Goal: Task Accomplishment & Management: Complete application form

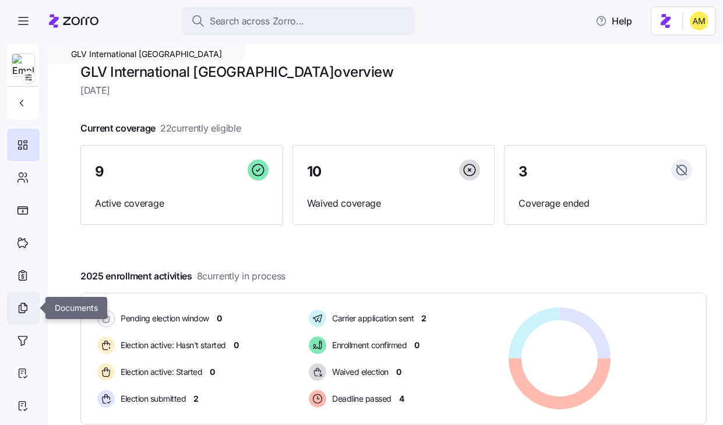
click at [22, 312] on icon at bounding box center [22, 308] width 13 height 14
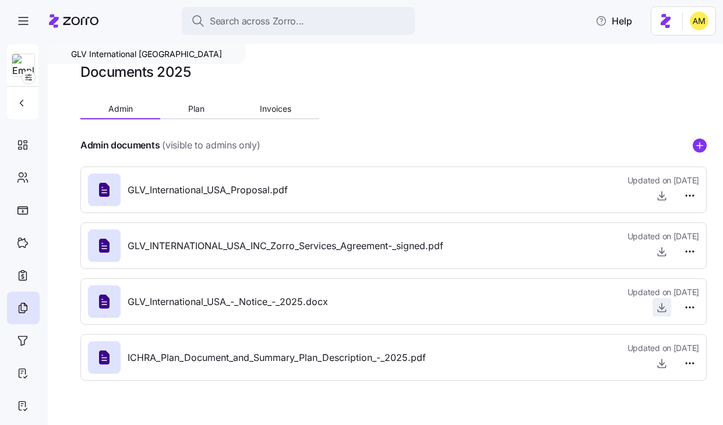
click at [664, 307] on icon "button" at bounding box center [662, 308] width 12 height 12
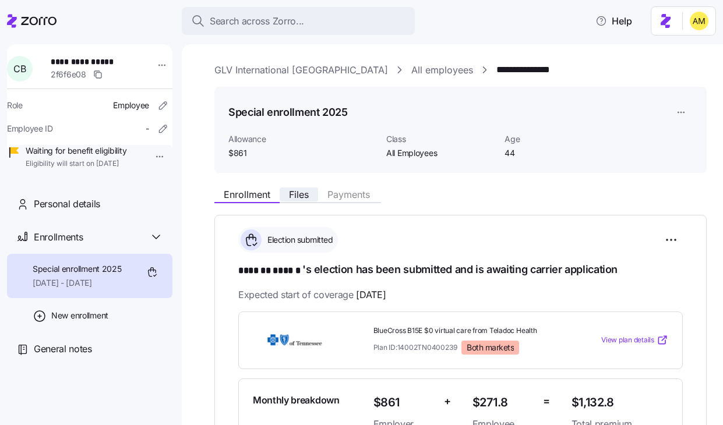
click at [300, 194] on span "Files" at bounding box center [299, 194] width 20 height 9
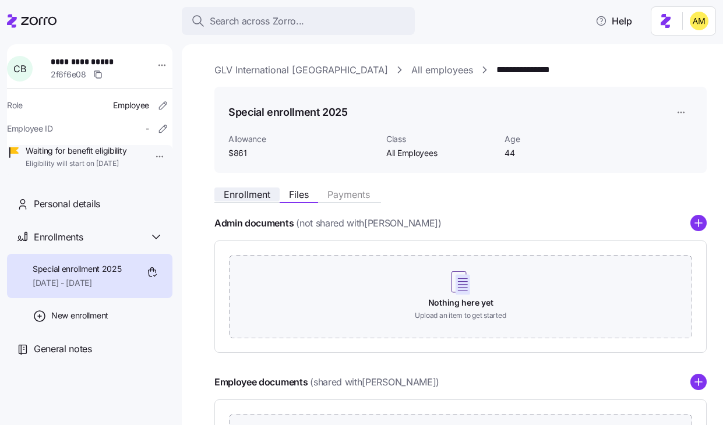
click at [241, 199] on span "Enrollment" at bounding box center [247, 194] width 47 height 9
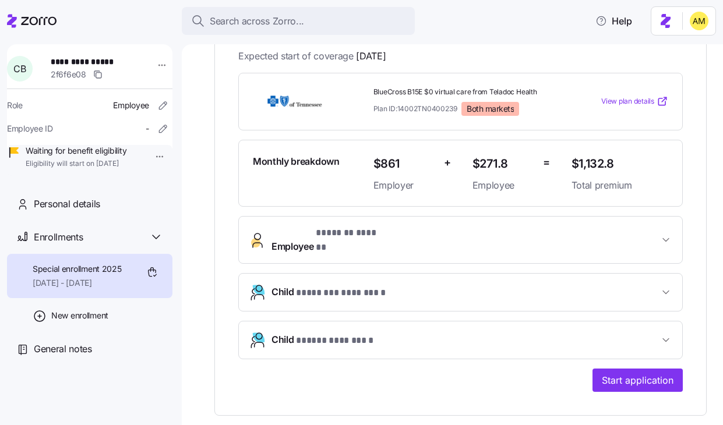
scroll to position [246, 0]
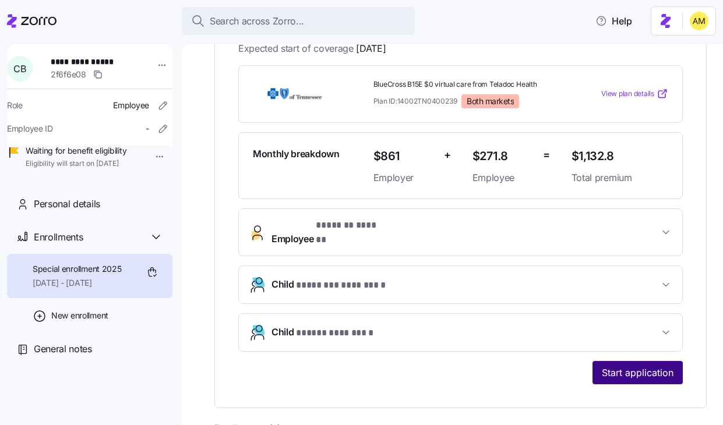
click at [611, 366] on span "Start application" at bounding box center [638, 373] width 72 height 14
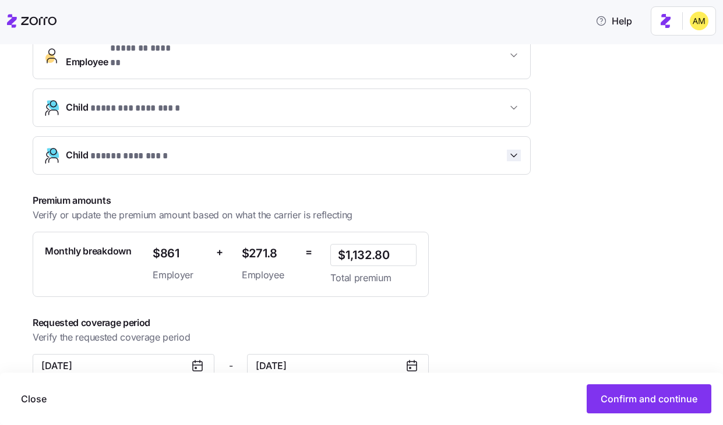
scroll to position [311, 0]
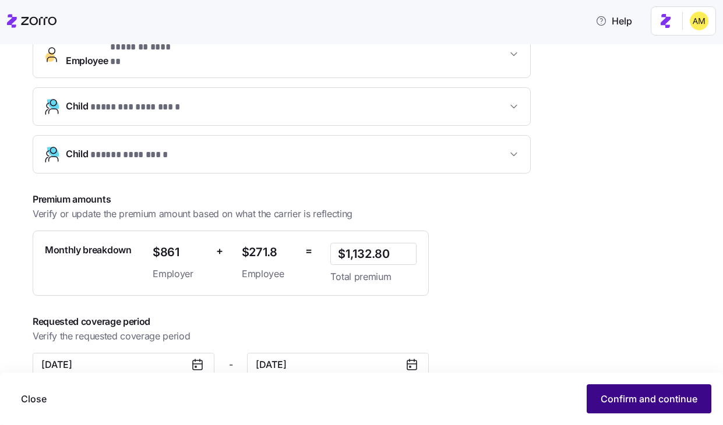
click at [606, 396] on span "Confirm and continue" at bounding box center [649, 399] width 97 height 14
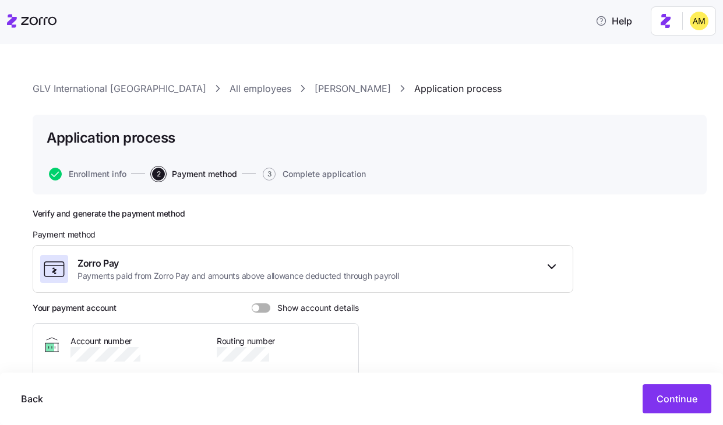
click at [315, 96] on link "Christy Brooks" at bounding box center [353, 89] width 76 height 15
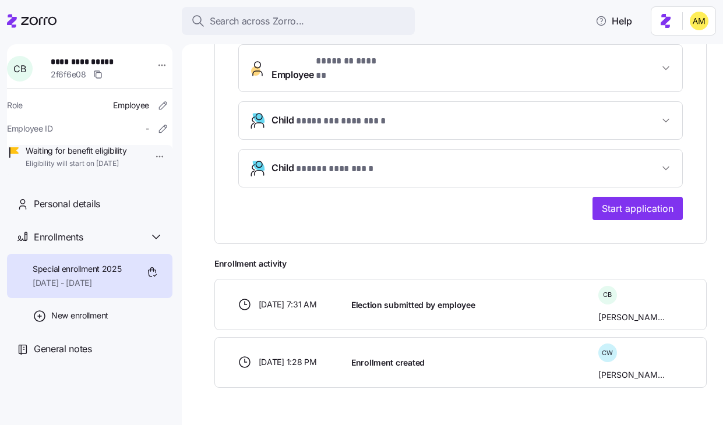
scroll to position [414, 0]
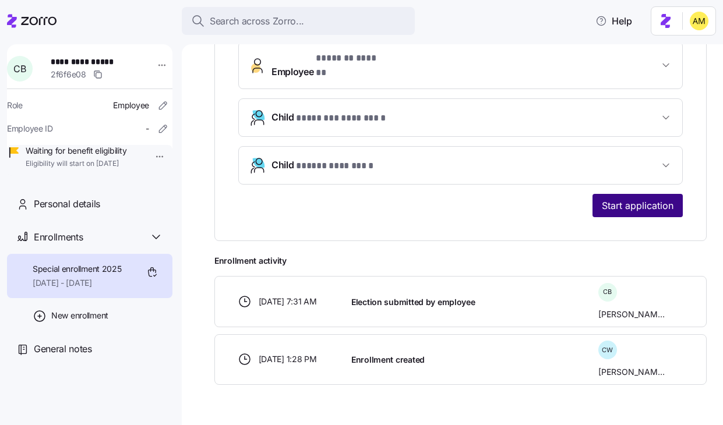
click at [621, 200] on span "Start application" at bounding box center [638, 206] width 72 height 14
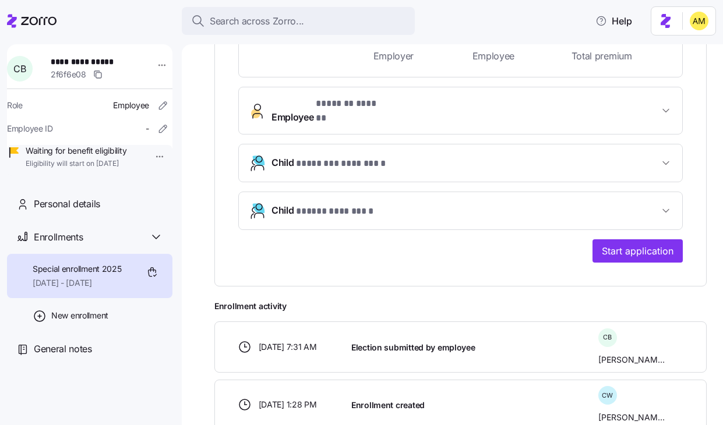
scroll to position [414, 0]
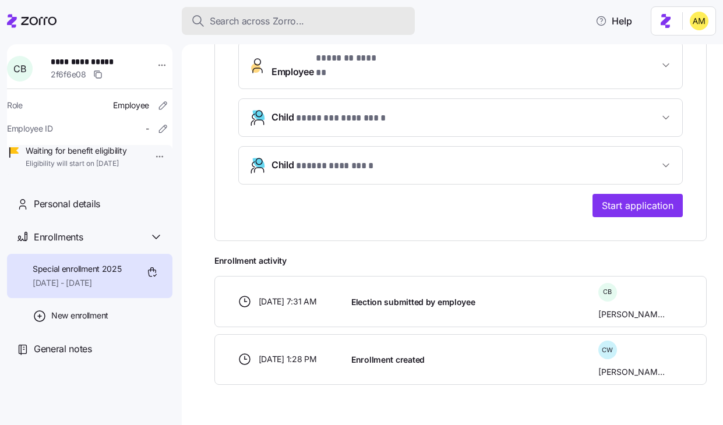
click at [292, 24] on span "Search across Zorro..." at bounding box center [257, 21] width 94 height 15
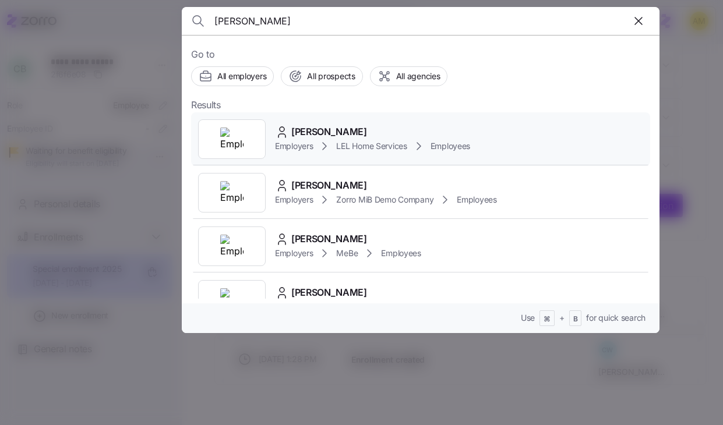
type input "beatrice dye"
click at [319, 129] on span "Beatrice Dye" at bounding box center [329, 132] width 76 height 15
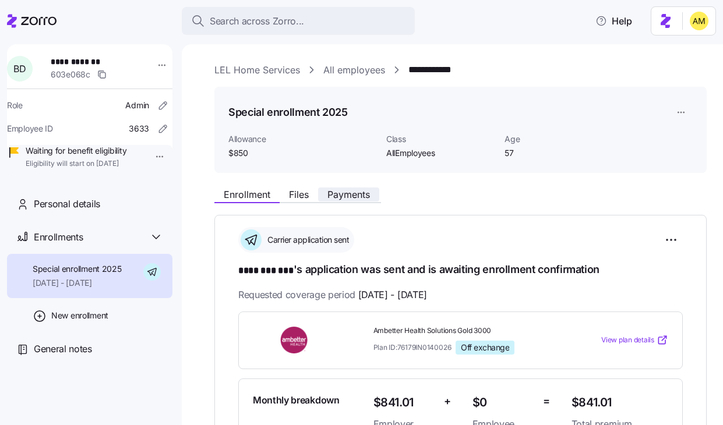
click at [343, 199] on span "Payments" at bounding box center [348, 194] width 43 height 9
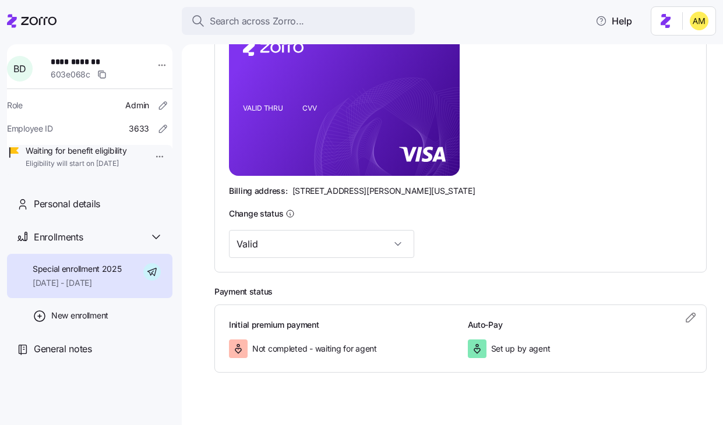
scroll to position [318, 0]
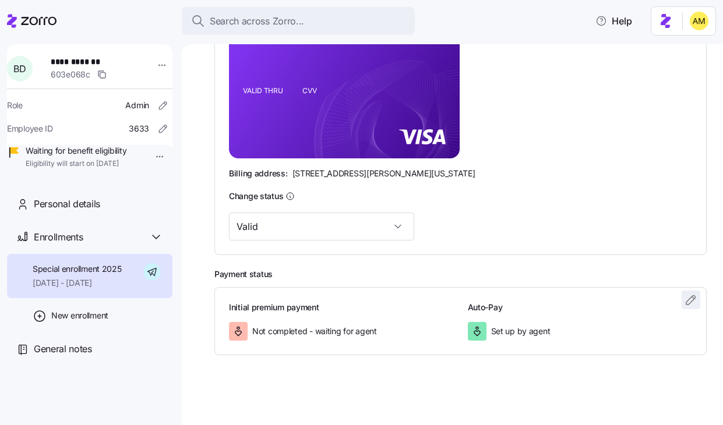
click at [691, 298] on icon "button" at bounding box center [691, 300] width 14 height 14
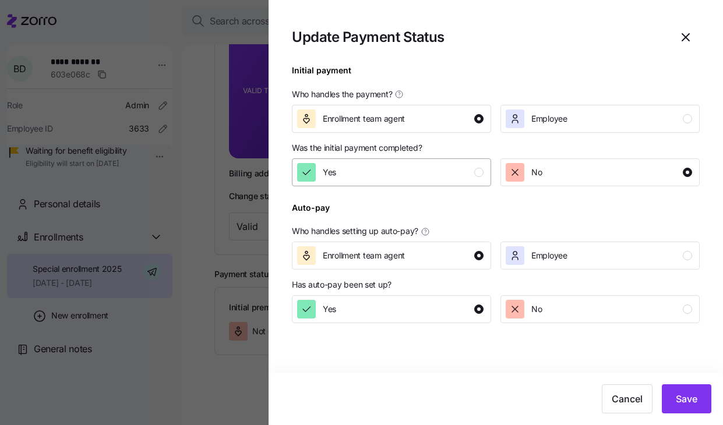
click at [433, 176] on div "Yes" at bounding box center [390, 172] width 186 height 19
click at [695, 406] on button "Save" at bounding box center [687, 399] width 50 height 29
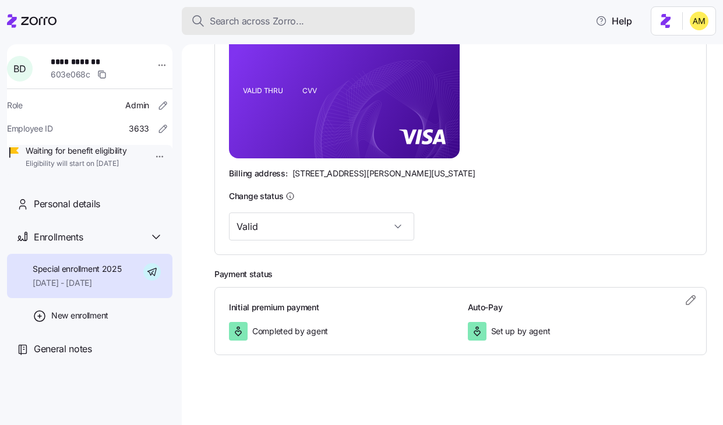
click at [261, 23] on span "Search across Zorro..." at bounding box center [257, 21] width 94 height 15
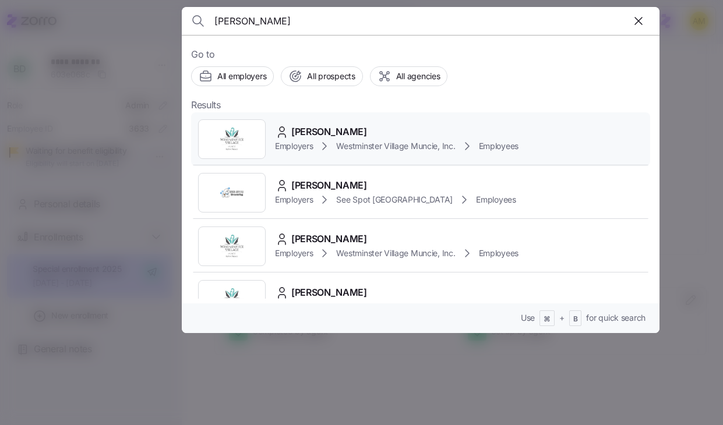
type input "teddy dobbs"
click at [305, 142] on span "Employers" at bounding box center [294, 146] width 38 height 12
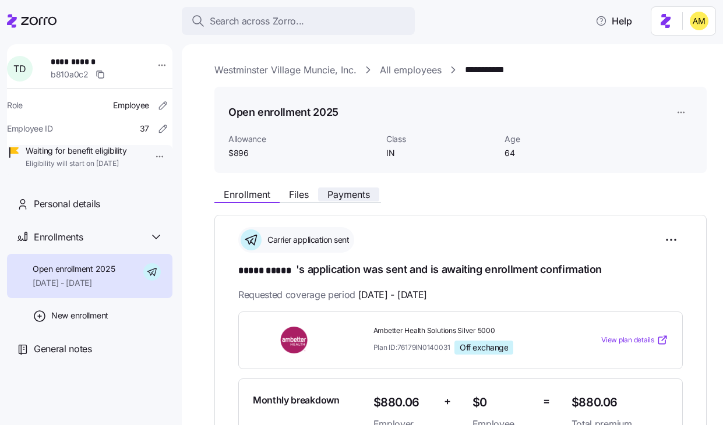
click at [353, 201] on button "Payments" at bounding box center [348, 195] width 61 height 14
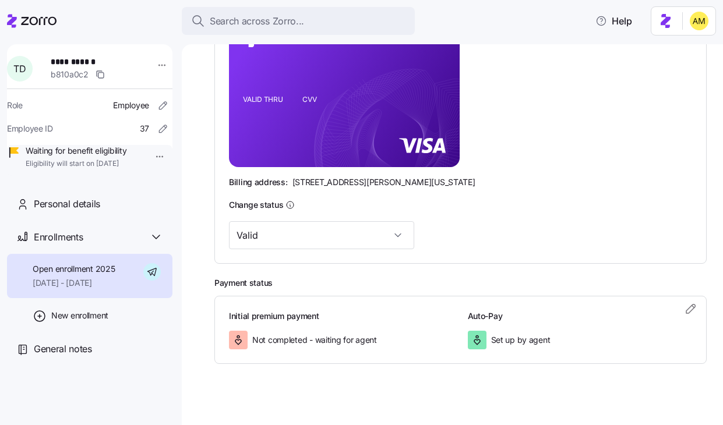
scroll to position [318, 0]
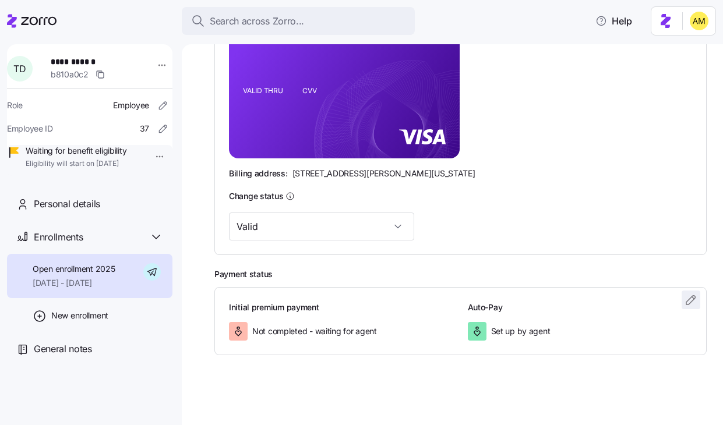
click at [695, 304] on icon "button" at bounding box center [691, 300] width 14 height 14
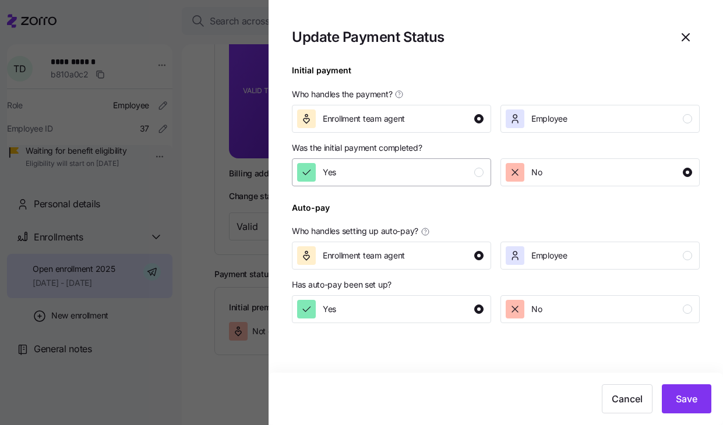
click at [457, 174] on div "Yes" at bounding box center [390, 172] width 186 height 19
click at [691, 397] on span "Save" at bounding box center [687, 399] width 22 height 14
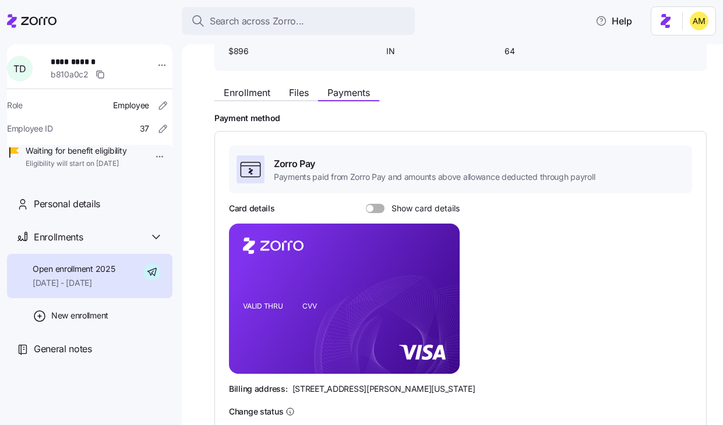
scroll to position [106, 0]
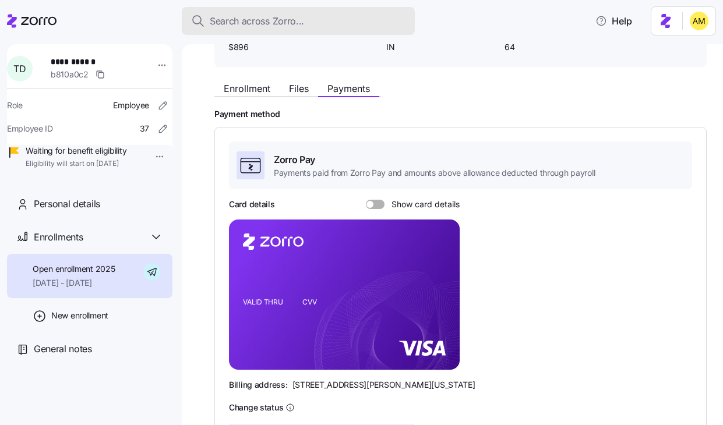
click at [240, 20] on span "Search across Zorro..." at bounding box center [257, 21] width 94 height 15
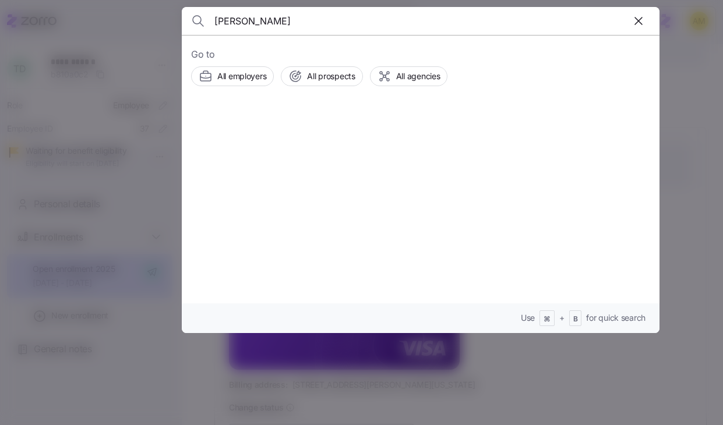
type input "Madeline Williams"
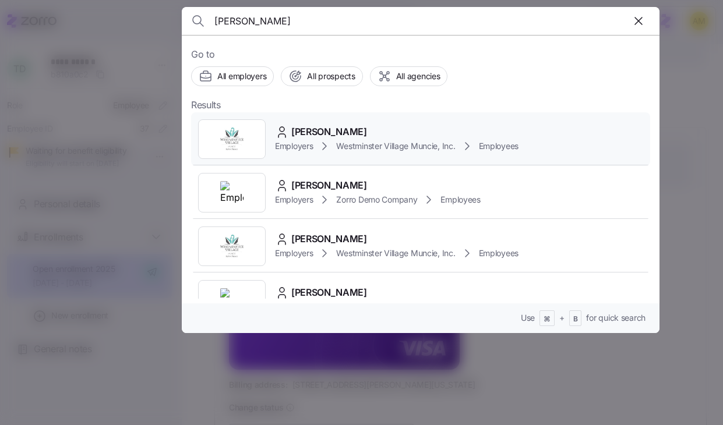
click at [307, 134] on span "Madeline Williams" at bounding box center [329, 132] width 76 height 15
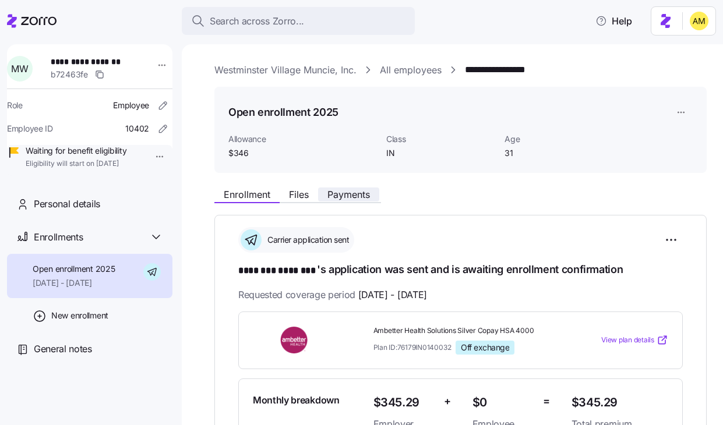
click at [339, 198] on span "Payments" at bounding box center [348, 194] width 43 height 9
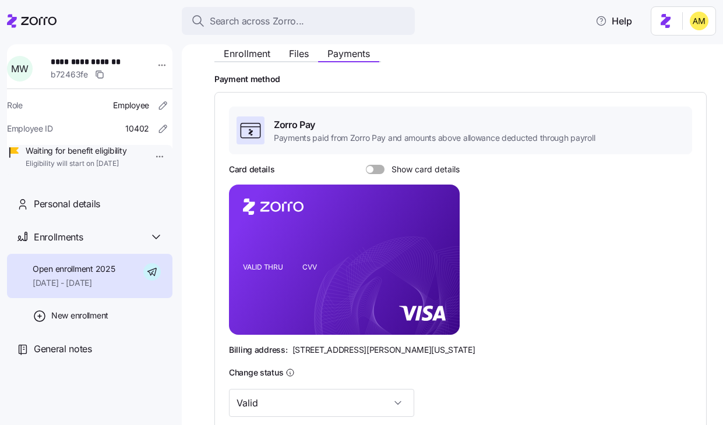
scroll to position [318, 0]
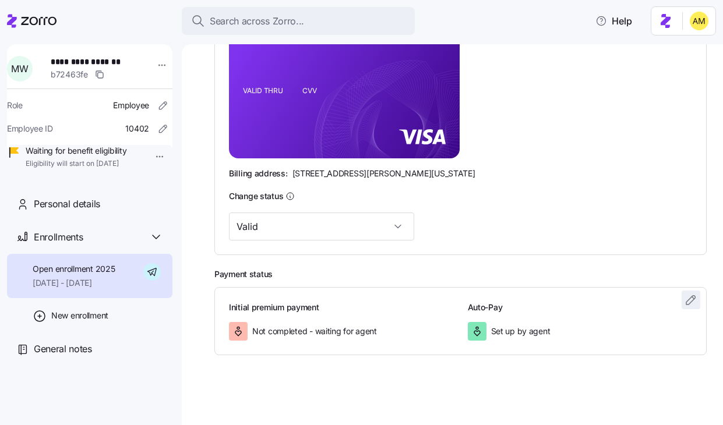
click at [691, 298] on icon "button" at bounding box center [691, 300] width 14 height 14
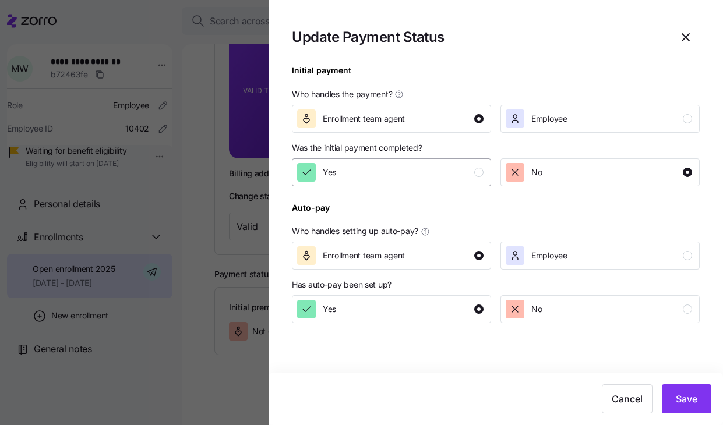
click at [381, 174] on div "Yes" at bounding box center [390, 172] width 186 height 19
click at [689, 405] on span "Save" at bounding box center [687, 399] width 22 height 14
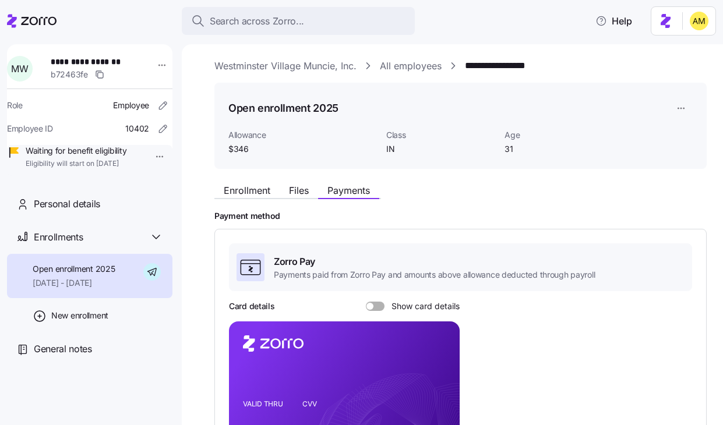
scroll to position [0, 0]
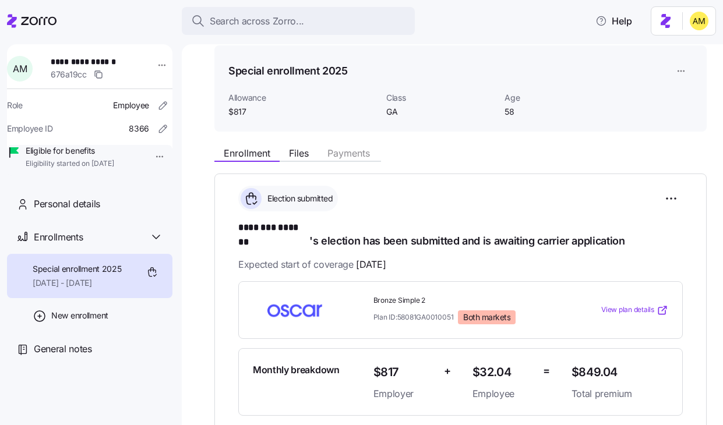
scroll to position [15, 0]
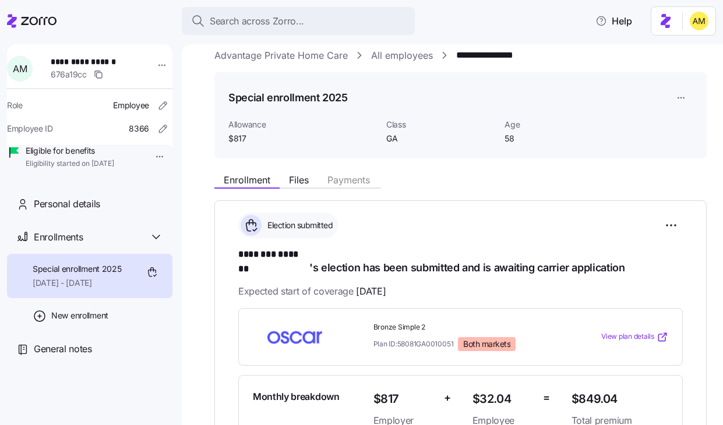
click at [250, 56] on link "Advantage Private Home Care" at bounding box center [280, 55] width 133 height 15
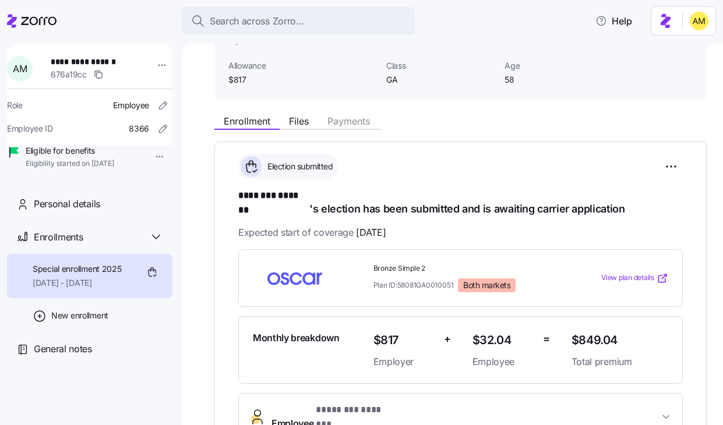
scroll to position [83, 0]
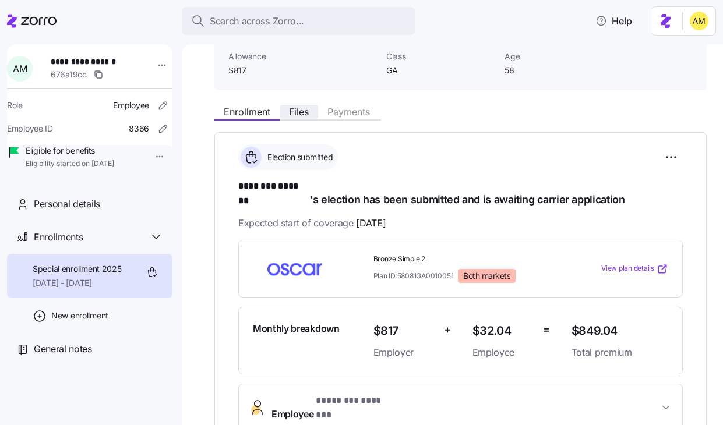
click at [298, 112] on span "Files" at bounding box center [299, 111] width 20 height 9
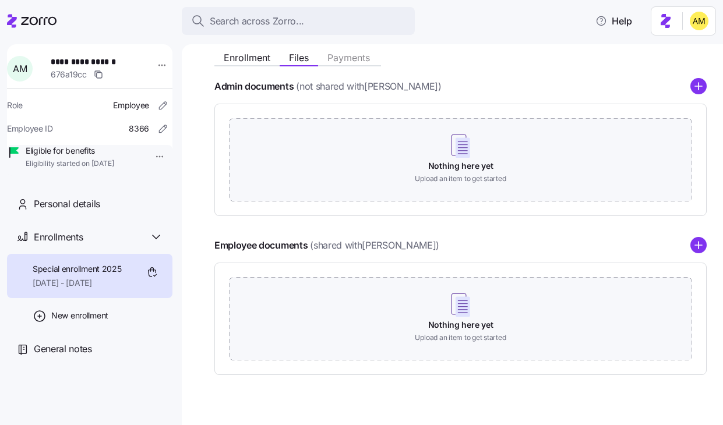
scroll to position [157, 0]
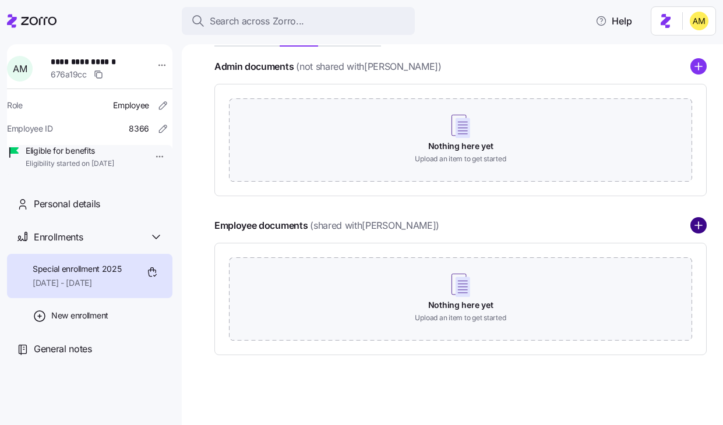
click at [704, 228] on circle "add icon" at bounding box center [698, 226] width 15 height 15
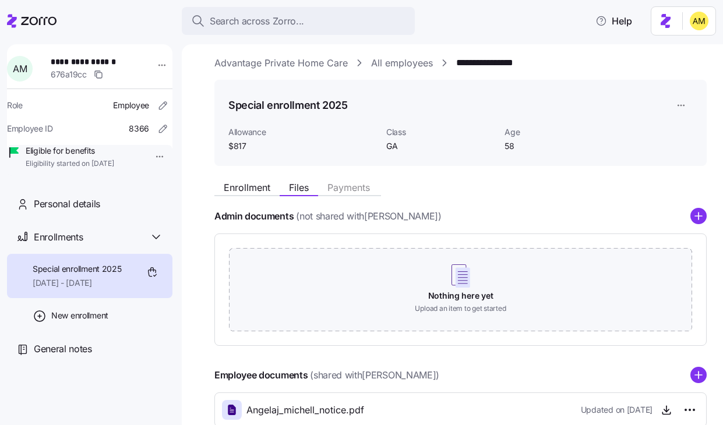
scroll to position [0, 0]
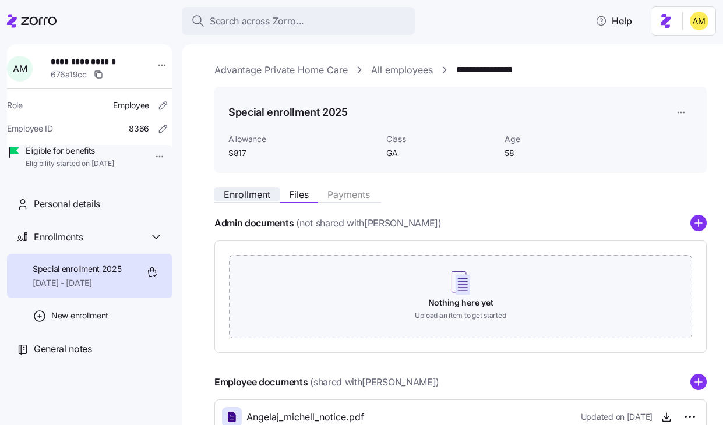
click at [248, 195] on span "Enrollment" at bounding box center [247, 194] width 47 height 9
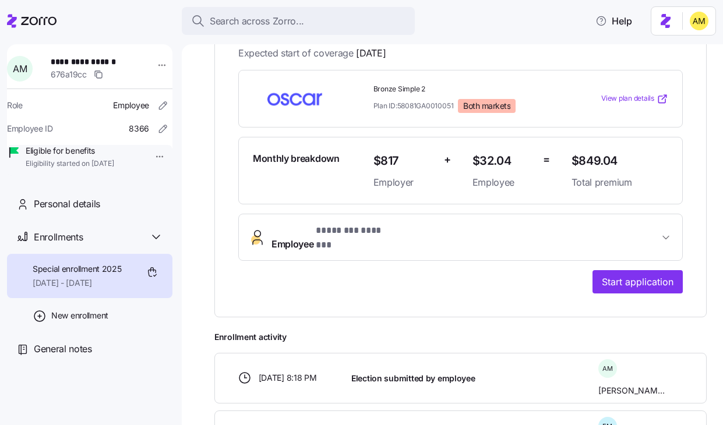
scroll to position [256, 0]
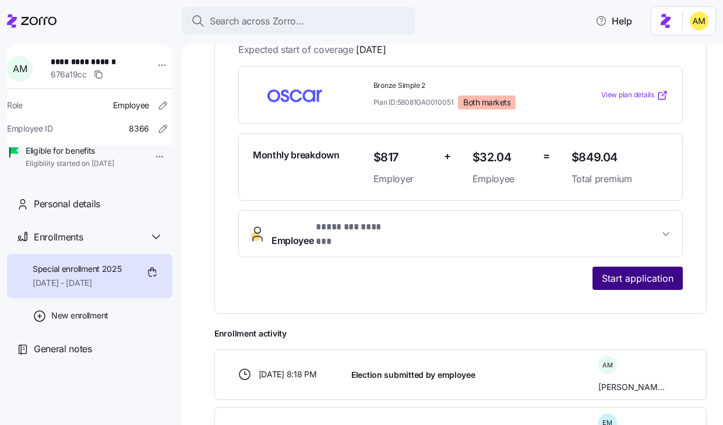
click at [637, 272] on span "Start application" at bounding box center [638, 279] width 72 height 14
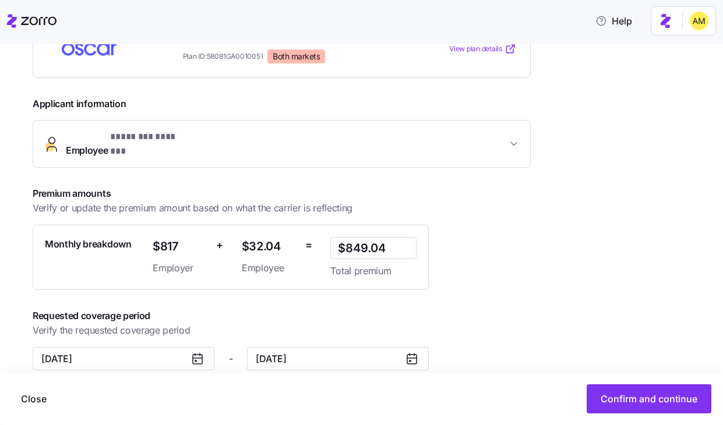
scroll to position [229, 0]
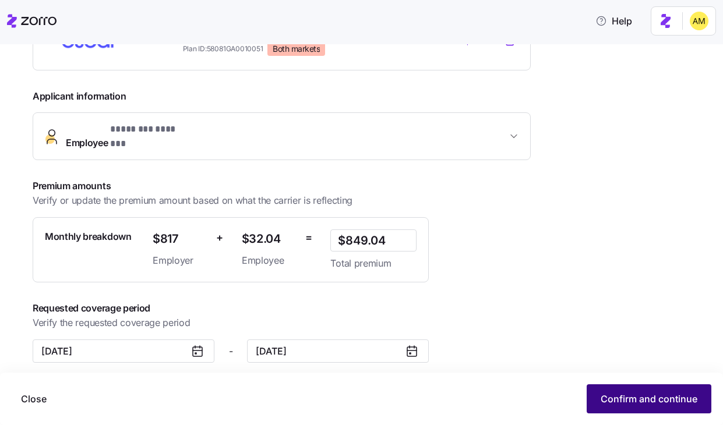
click at [644, 398] on span "Confirm and continue" at bounding box center [649, 399] width 97 height 14
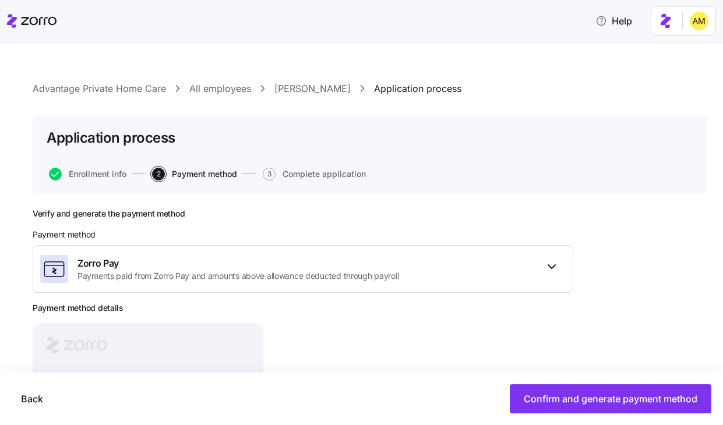
scroll to position [130, 0]
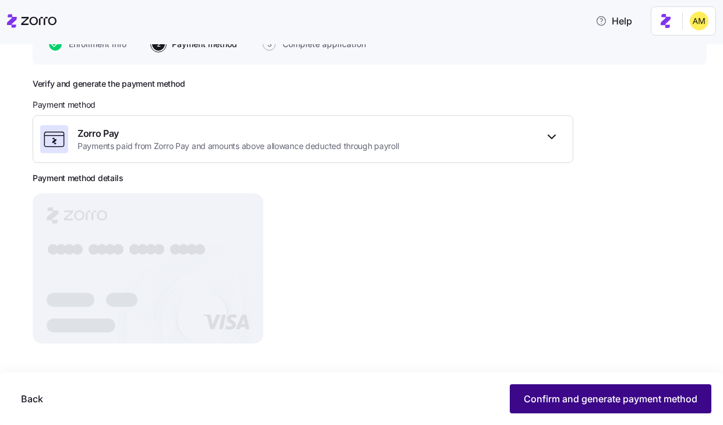
click at [547, 401] on span "Confirm and generate payment method" at bounding box center [611, 399] width 174 height 14
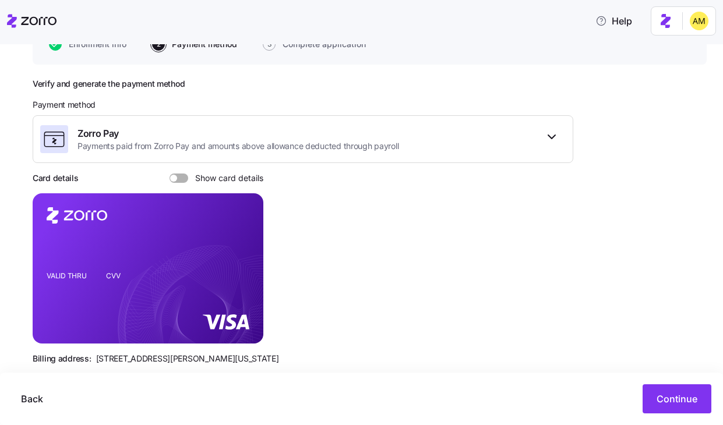
scroll to position [151, 0]
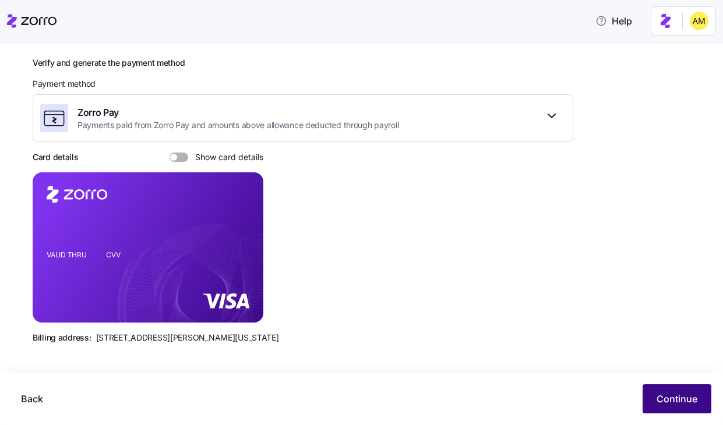
click at [659, 395] on span "Continue" at bounding box center [677, 399] width 41 height 14
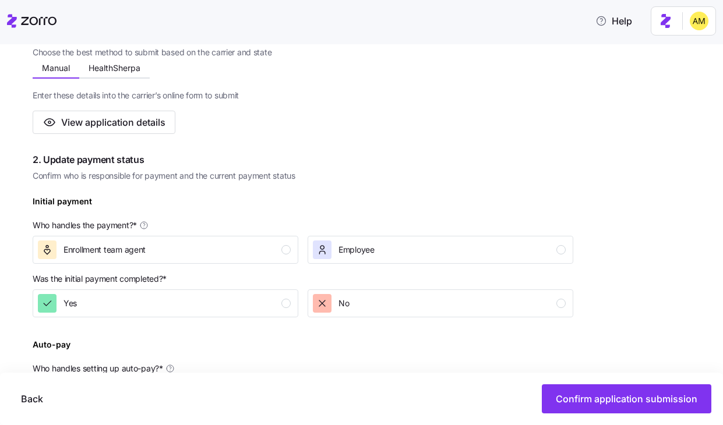
scroll to position [200, 0]
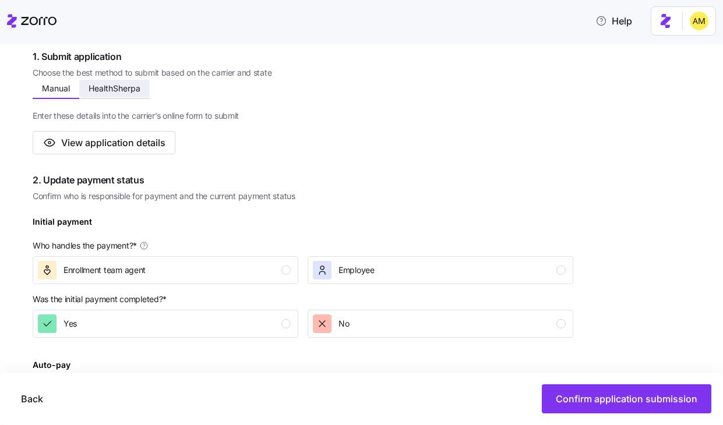
click at [120, 85] on span "HealthSherpa" at bounding box center [115, 88] width 52 height 8
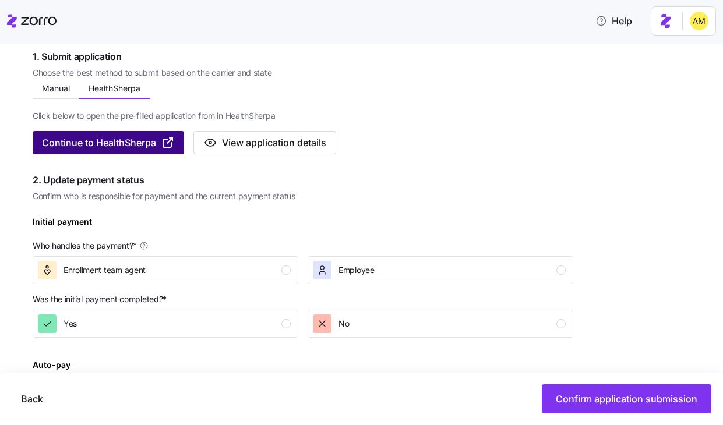
click at [122, 144] on span "Continue to HealthSherpa" at bounding box center [99, 143] width 114 height 14
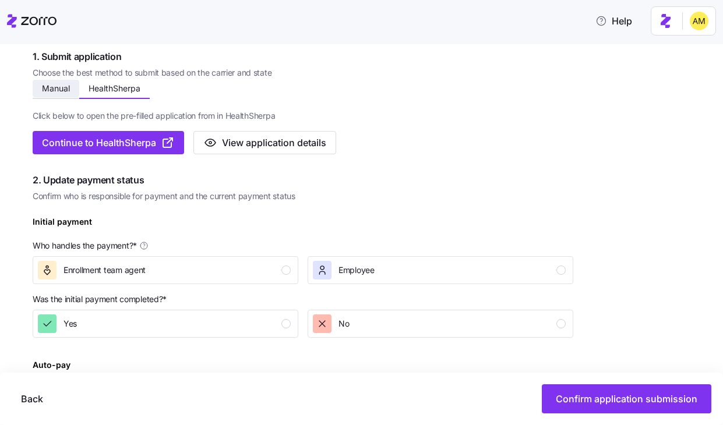
click at [61, 94] on button "Manual" at bounding box center [56, 88] width 47 height 17
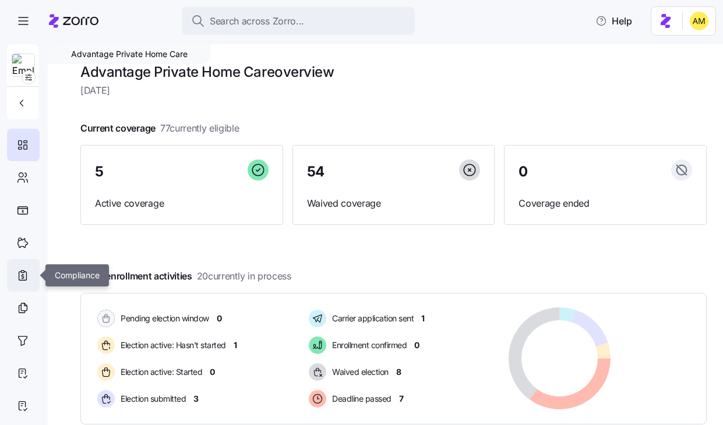
click at [23, 277] on icon at bounding box center [23, 276] width 2 height 3
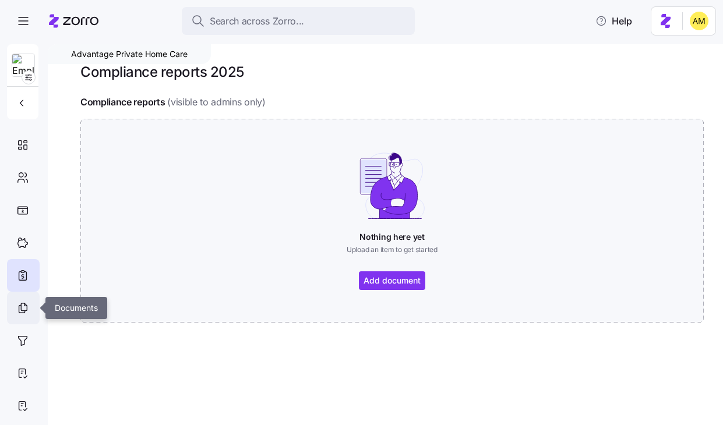
click at [20, 313] on icon at bounding box center [22, 309] width 6 height 8
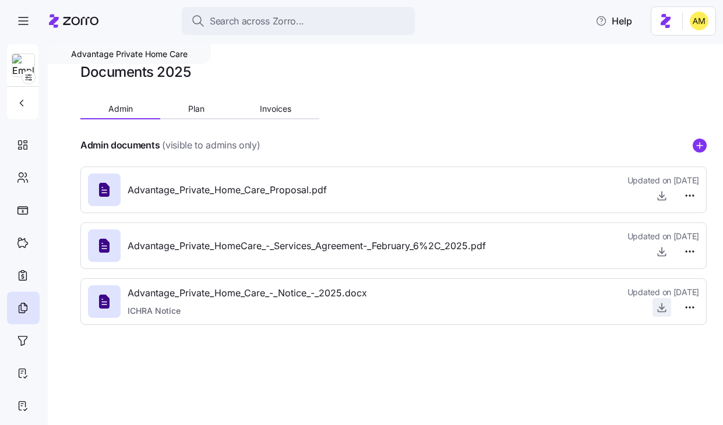
click at [654, 311] on span "button" at bounding box center [661, 307] width 17 height 17
click at [663, 307] on icon "button" at bounding box center [662, 308] width 12 height 12
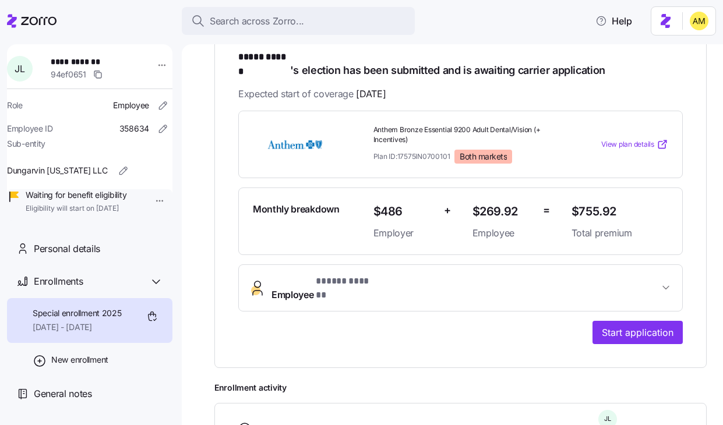
scroll to position [212, 0]
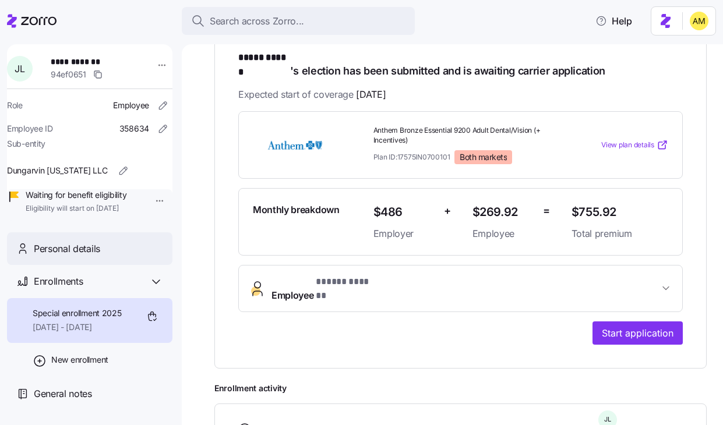
click at [129, 256] on div "Personal details" at bounding box center [98, 249] width 129 height 15
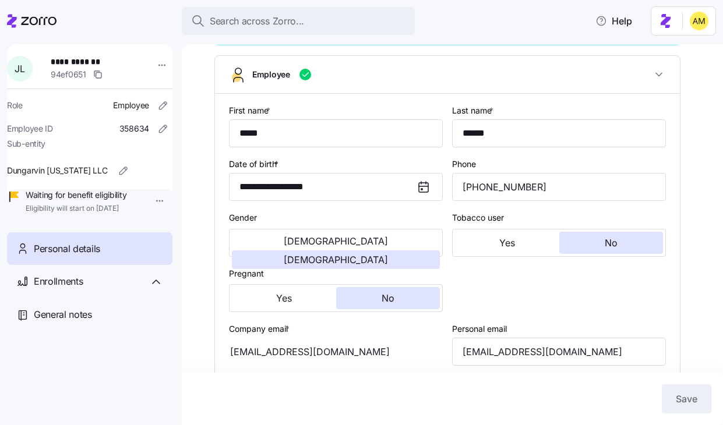
type input "IN"
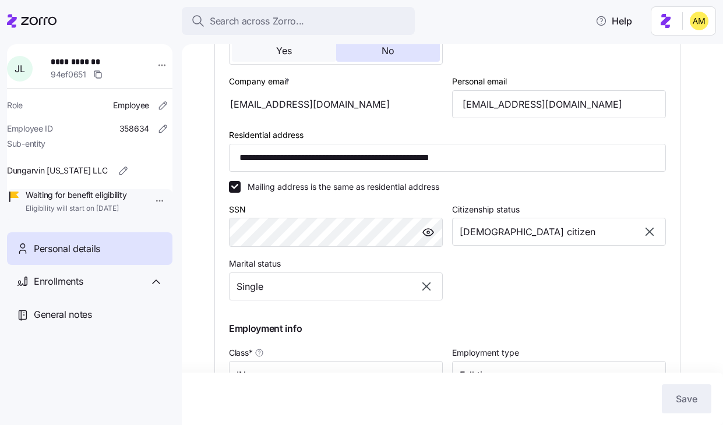
scroll to position [372, 0]
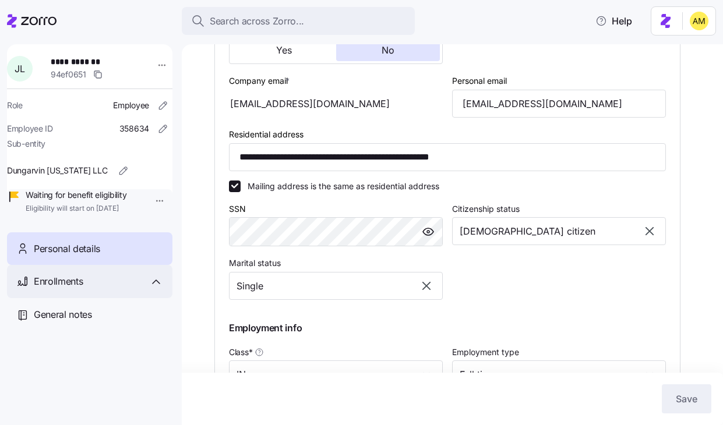
click at [95, 289] on div "Enrollments" at bounding box center [98, 281] width 129 height 15
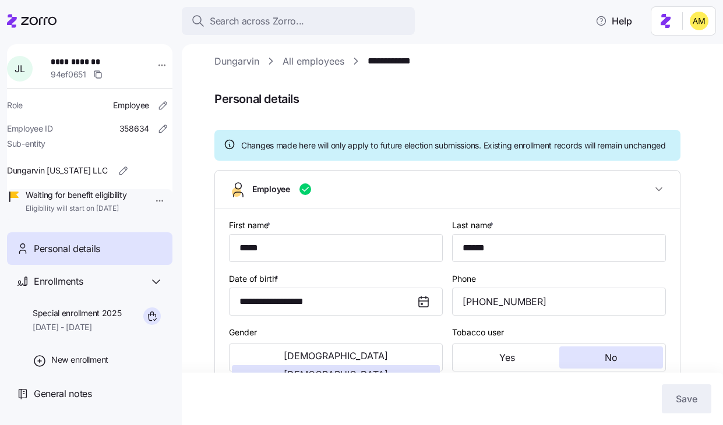
scroll to position [0, 0]
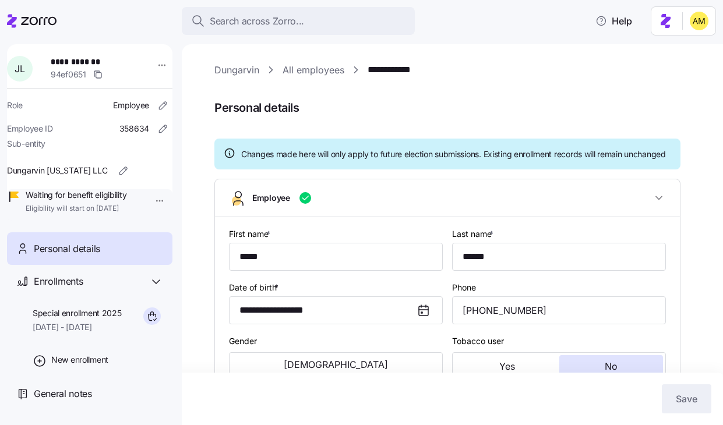
click at [407, 74] on link "**********" at bounding box center [394, 70] width 53 height 15
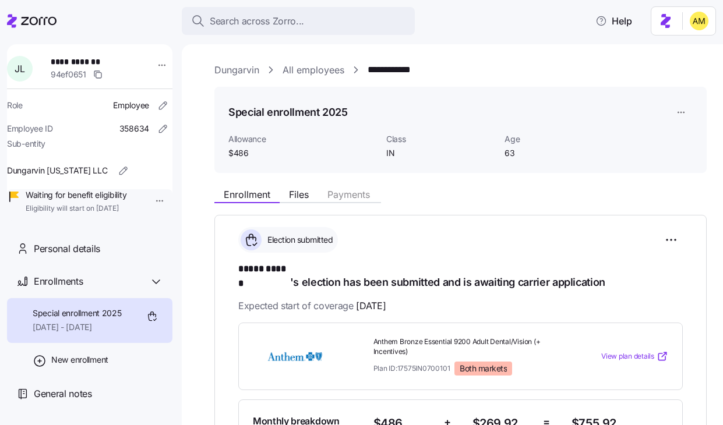
click at [297, 188] on button "Files" at bounding box center [299, 195] width 38 height 14
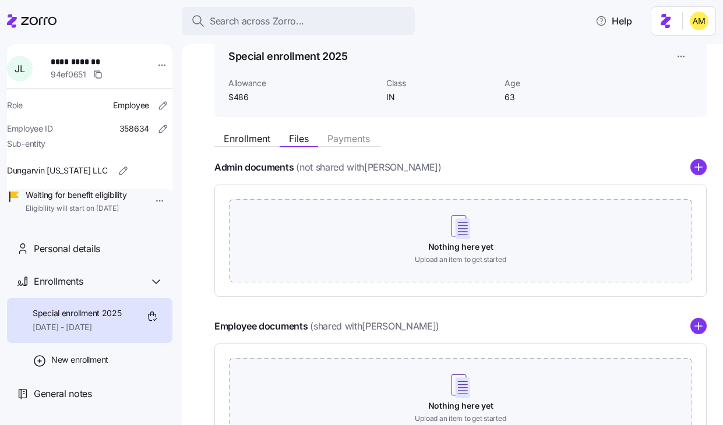
scroll to position [15, 0]
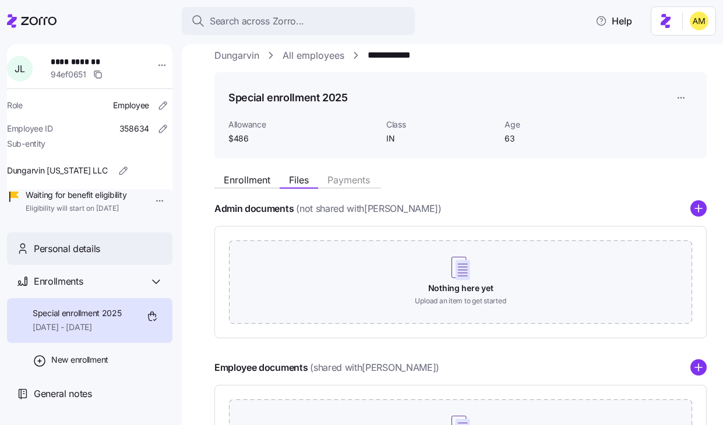
click at [98, 266] on div "Personal details" at bounding box center [89, 249] width 165 height 33
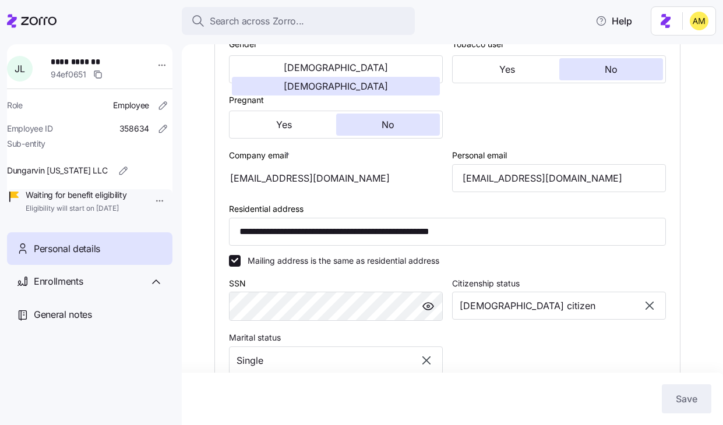
scroll to position [298, 0]
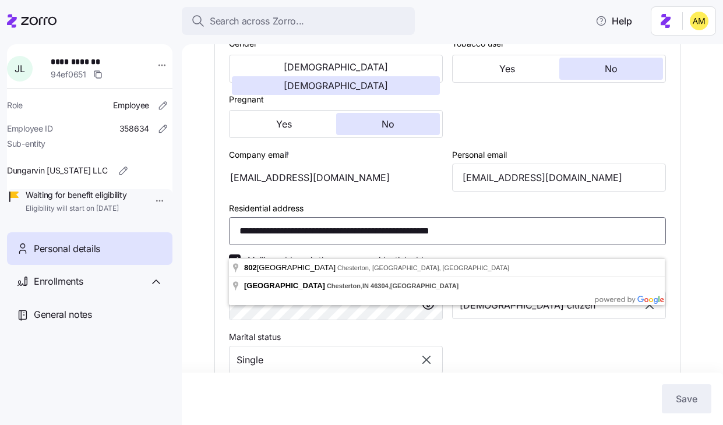
drag, startPoint x: 427, startPoint y: 245, endPoint x: 452, endPoint y: 246, distance: 25.7
click at [453, 245] on input "**********" at bounding box center [447, 231] width 437 height 28
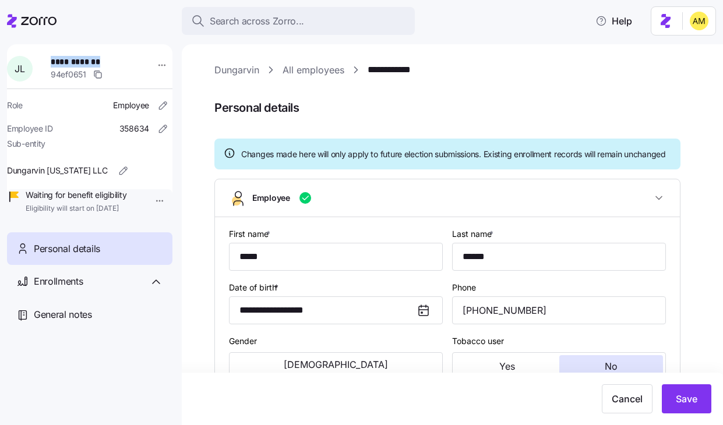
drag, startPoint x: 105, startPoint y: 61, endPoint x: 55, endPoint y: 61, distance: 49.5
click at [55, 61] on span "**********" at bounding box center [92, 62] width 82 height 12
copy span "**********"
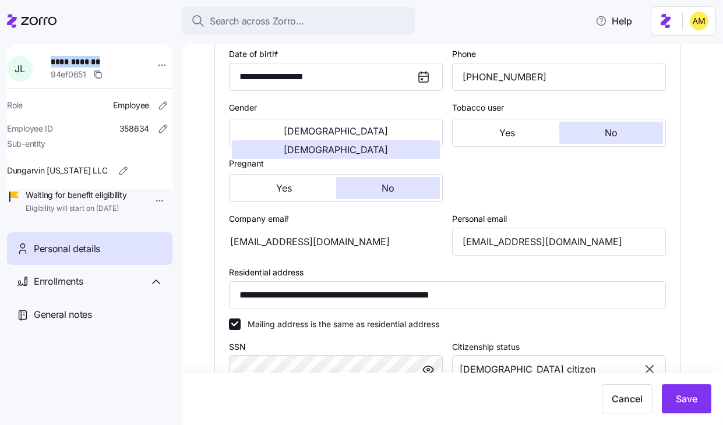
scroll to position [240, 0]
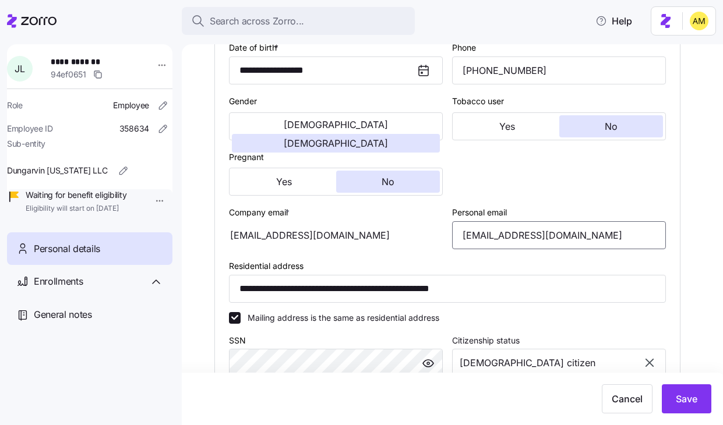
drag, startPoint x: 577, startPoint y: 253, endPoint x: 411, endPoint y: 253, distance: 165.5
click at [411, 253] on div "**********" at bounding box center [447, 280] width 446 height 597
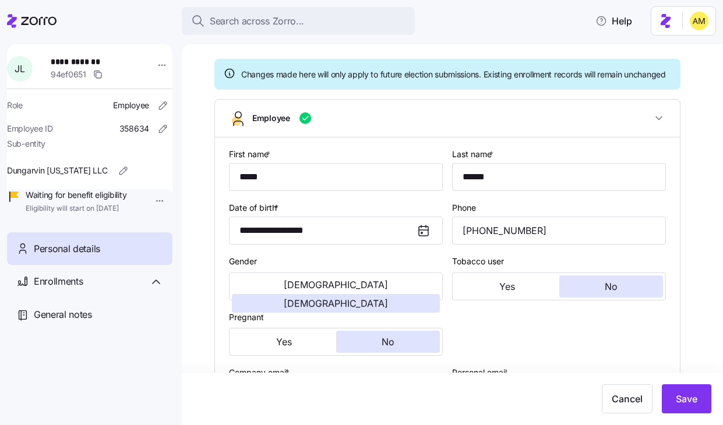
scroll to position [0, 0]
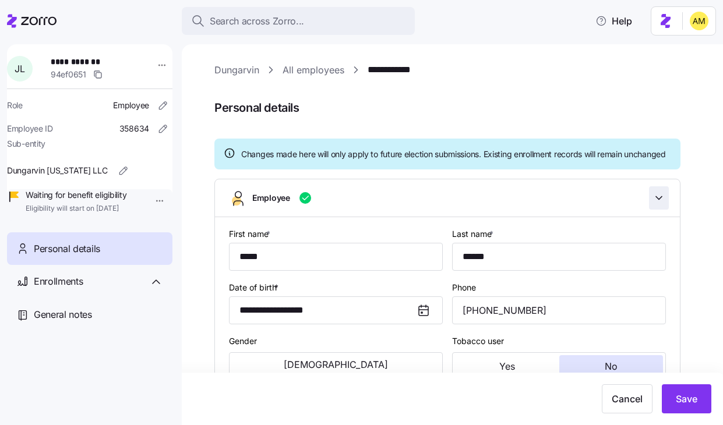
click at [655, 204] on icon "button" at bounding box center [659, 198] width 12 height 12
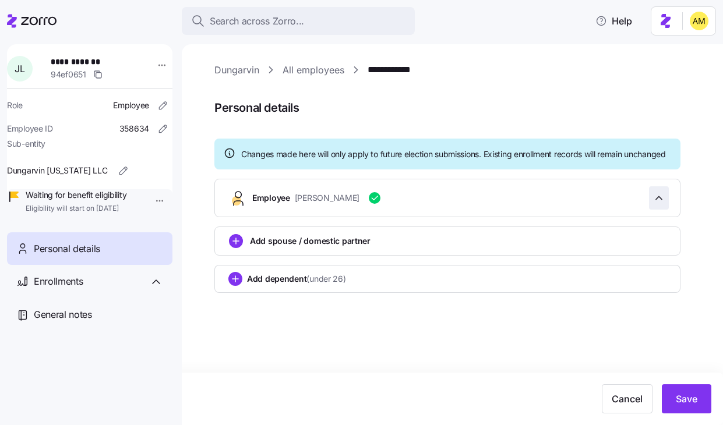
click at [667, 208] on span "button" at bounding box center [659, 198] width 19 height 22
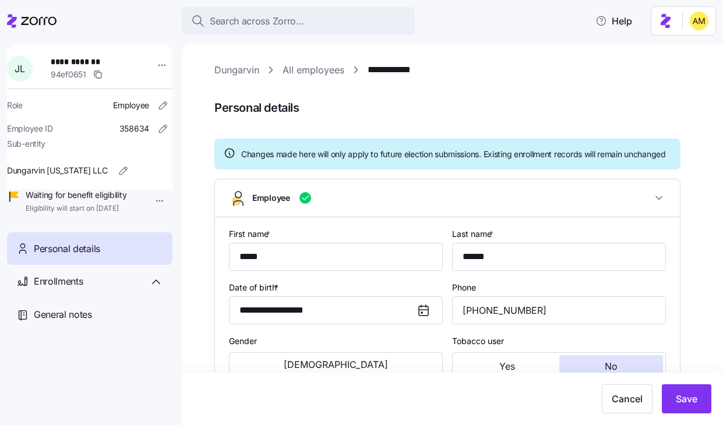
click at [392, 73] on link "**********" at bounding box center [394, 70] width 53 height 15
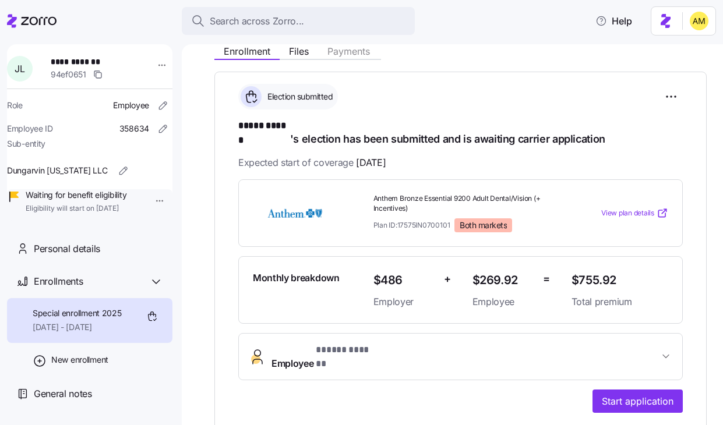
scroll to position [143, 0]
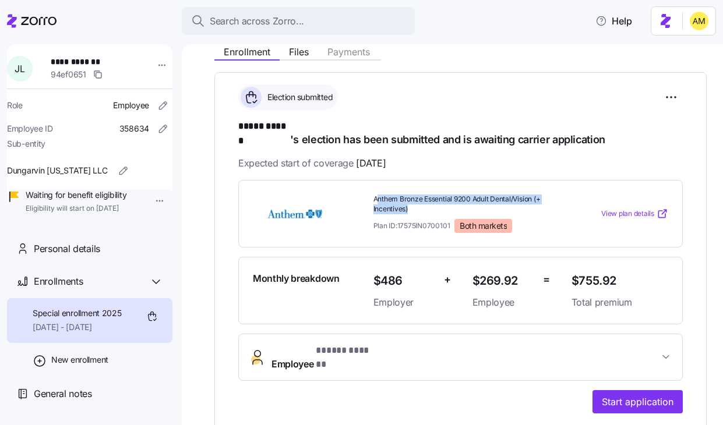
drag, startPoint x: 377, startPoint y: 184, endPoint x: 531, endPoint y: 193, distance: 154.7
click at [531, 195] on span "Anthem Bronze Essential 9200 Adult Dental/Vision (+ Incentives)" at bounding box center [468, 205] width 189 height 20
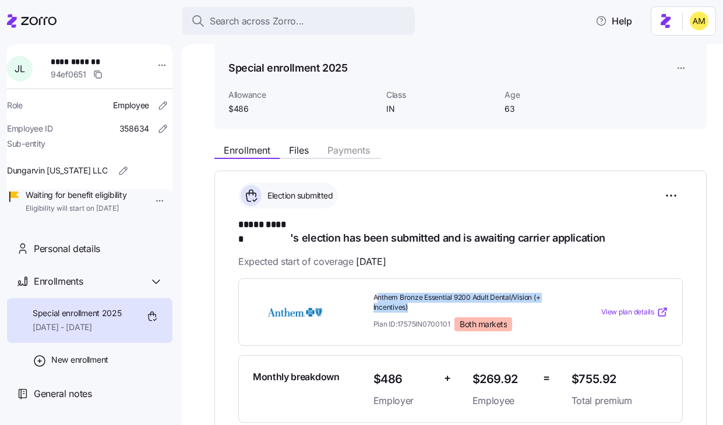
scroll to position [0, 0]
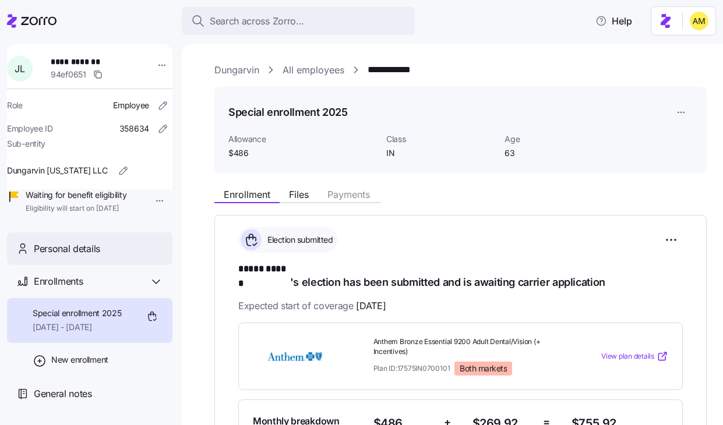
click at [94, 256] on span "Personal details" at bounding box center [67, 249] width 66 height 15
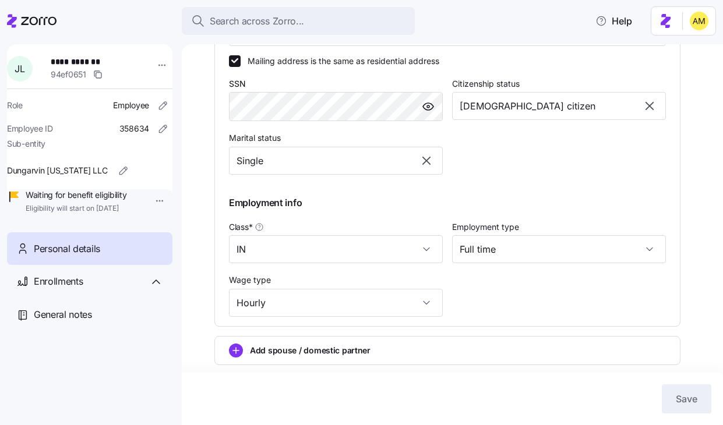
scroll to position [496, 0]
drag, startPoint x: 427, startPoint y: 122, endPoint x: 212, endPoint y: 117, distance: 215.1
click at [212, 117] on div "**********" at bounding box center [452, 234] width 541 height 381
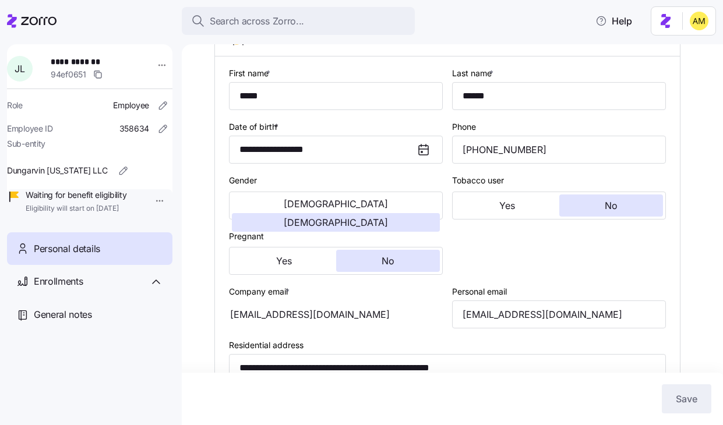
scroll to position [153, 0]
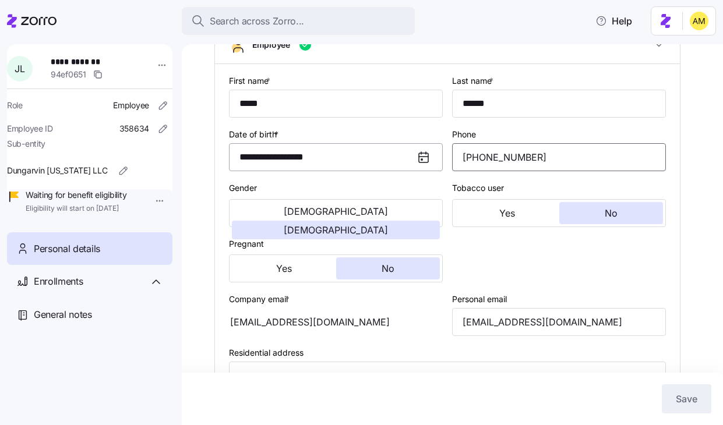
drag, startPoint x: 545, startPoint y: 169, endPoint x: 400, endPoint y: 160, distance: 145.4
click at [400, 160] on div "**********" at bounding box center [447, 367] width 446 height 597
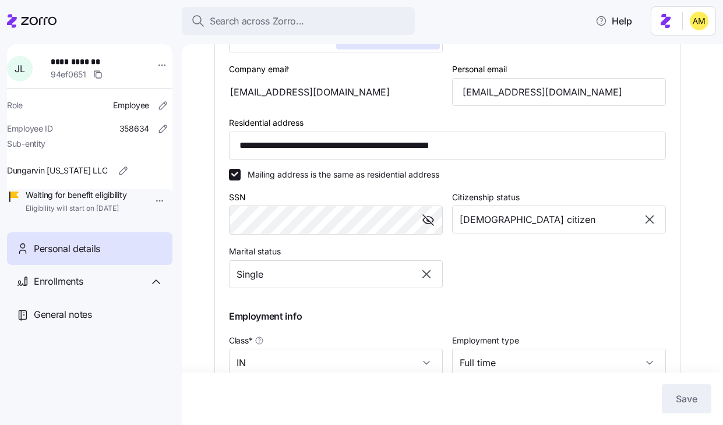
scroll to position [385, 0]
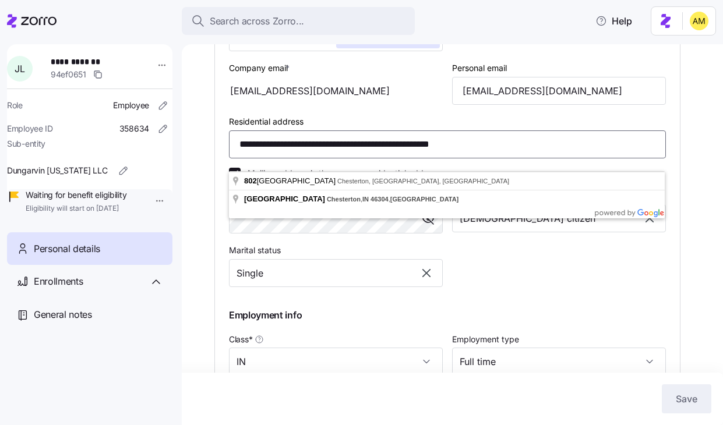
drag, startPoint x: 501, startPoint y: 157, endPoint x: 219, endPoint y: 149, distance: 282.2
click at [219, 149] on div "**********" at bounding box center [447, 136] width 465 height 606
click at [518, 263] on div "**********" at bounding box center [447, 135] width 446 height 597
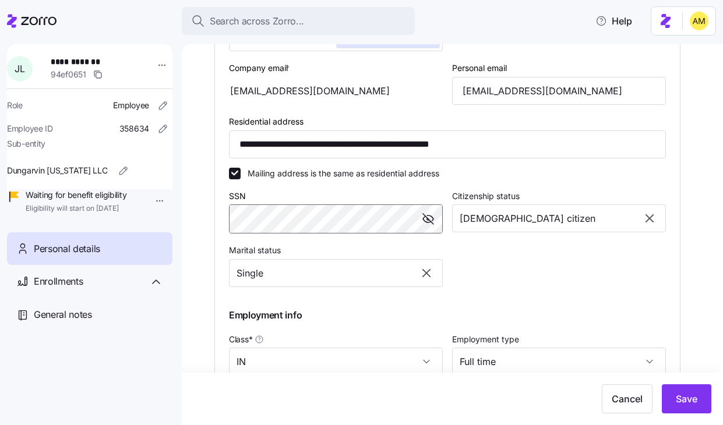
click at [218, 228] on div "**********" at bounding box center [447, 136] width 465 height 606
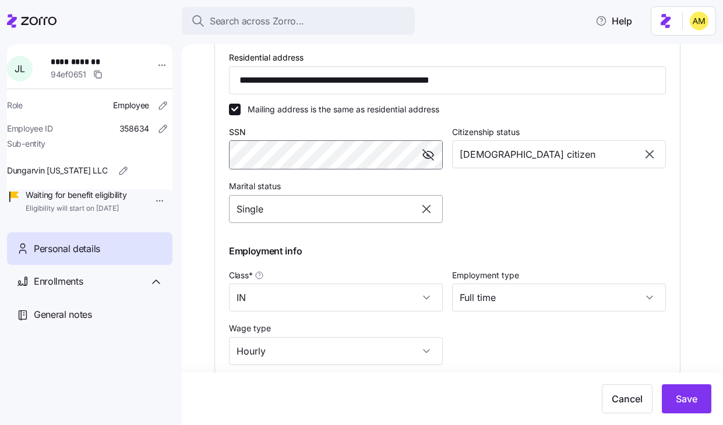
scroll to position [550, 0]
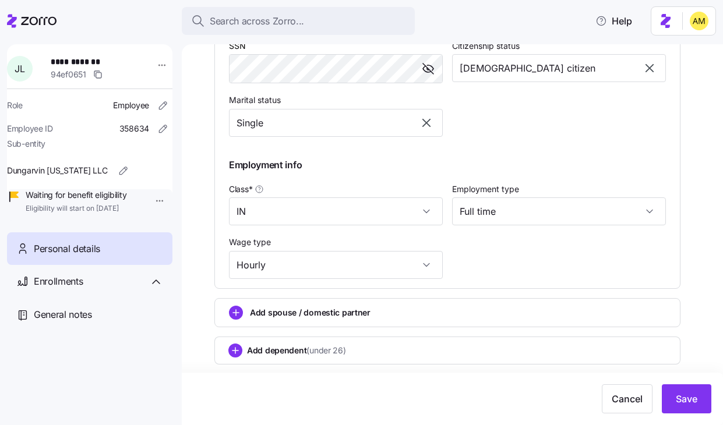
click at [84, 256] on span "Personal details" at bounding box center [67, 249] width 66 height 15
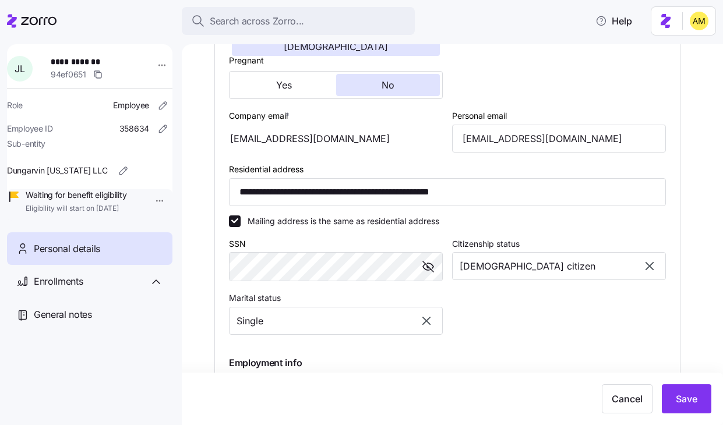
scroll to position [0, 0]
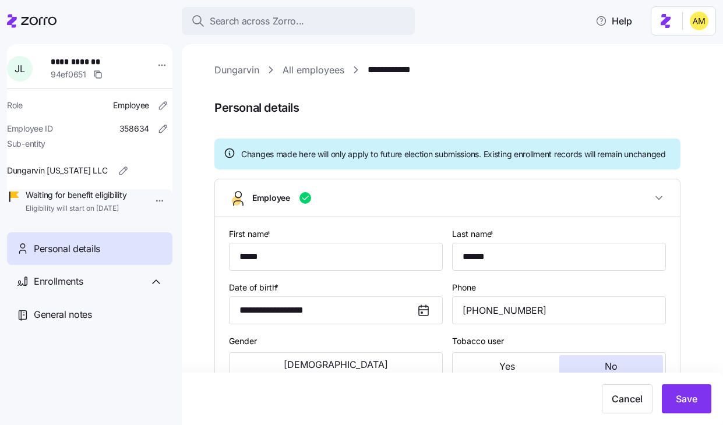
click at [237, 72] on link "Dungarvin" at bounding box center [236, 70] width 45 height 15
click at [383, 72] on link "**********" at bounding box center [394, 70] width 53 height 15
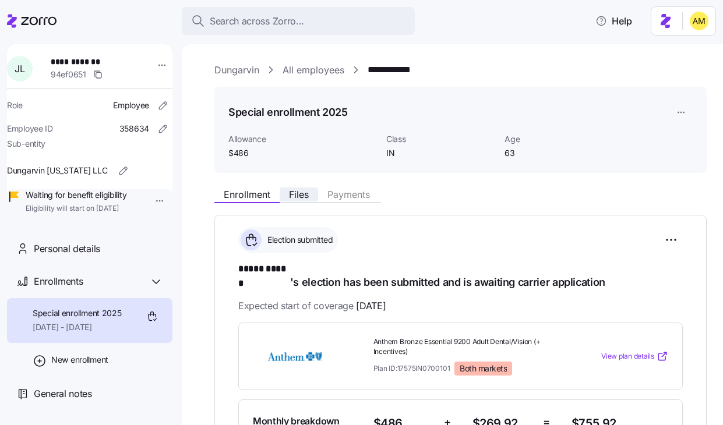
click at [301, 196] on span "Files" at bounding box center [299, 194] width 20 height 9
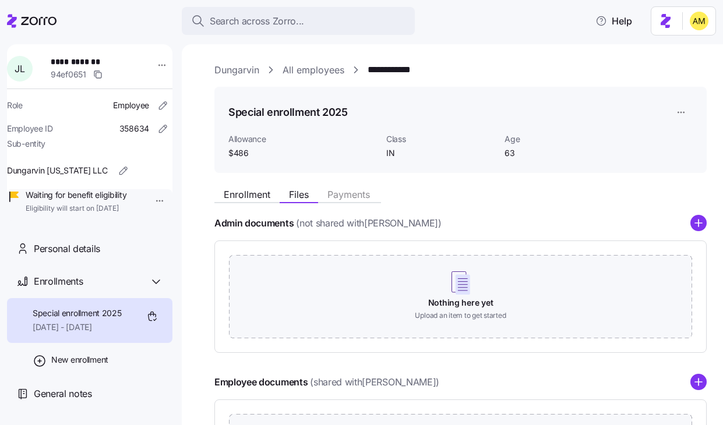
scroll to position [157, 0]
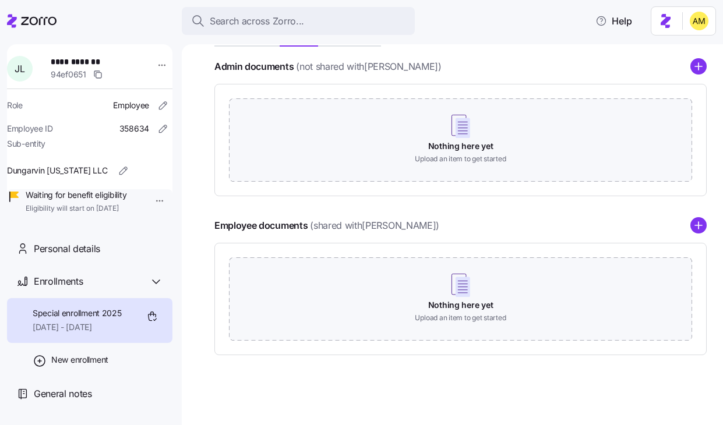
click at [699, 228] on icon "add icon" at bounding box center [699, 225] width 0 height 7
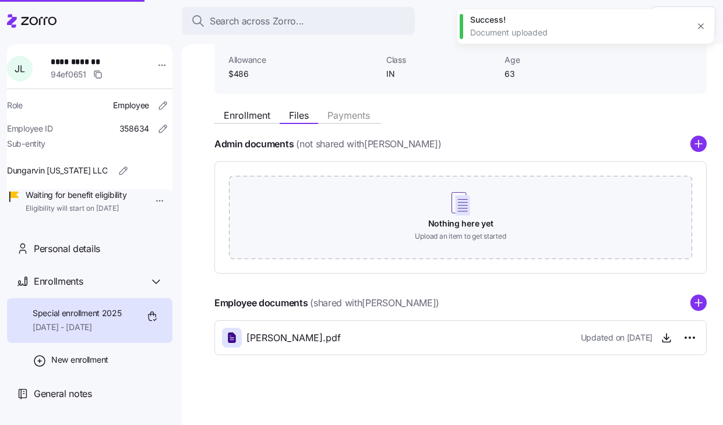
scroll to position [79, 0]
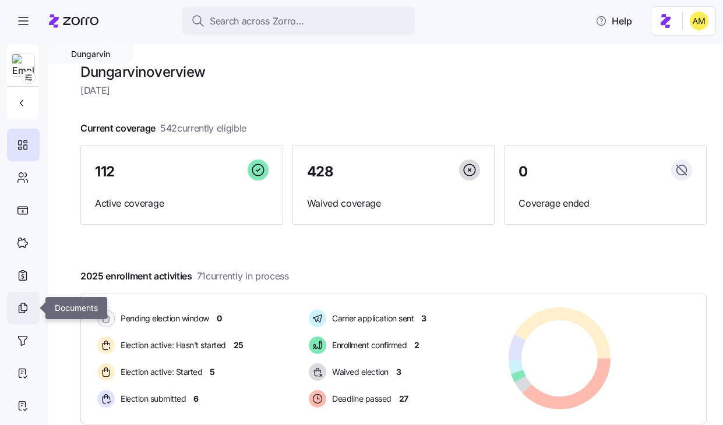
click at [24, 311] on icon at bounding box center [22, 309] width 6 height 8
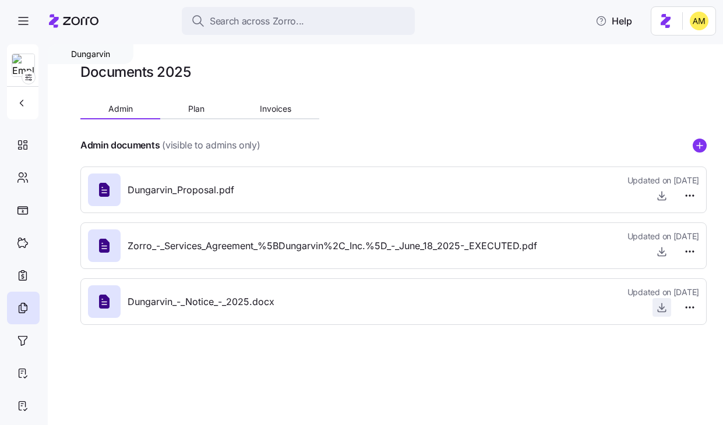
click at [659, 309] on icon "button" at bounding box center [662, 308] width 12 height 12
